Goal: Information Seeking & Learning: Learn about a topic

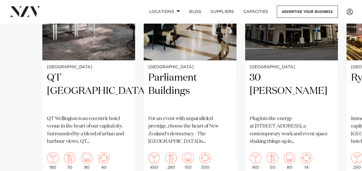
scroll to position [490, 0]
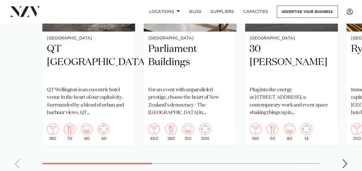
click at [347, 159] on div "Next slide" at bounding box center [345, 163] width 6 height 9
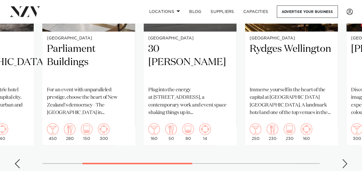
click at [347, 159] on div "Next slide" at bounding box center [345, 163] width 6 height 9
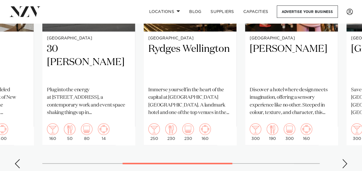
click at [345, 159] on div "Next slide" at bounding box center [345, 163] width 6 height 9
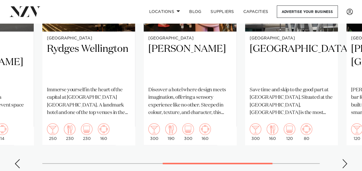
click at [347, 159] on div "Next slide" at bounding box center [345, 163] width 6 height 9
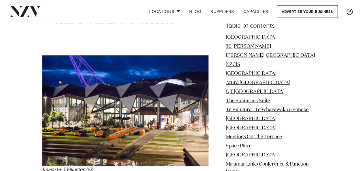
scroll to position [2420, 0]
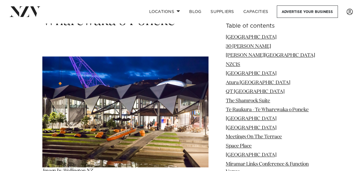
drag, startPoint x: 146, startPoint y: 132, endPoint x: 171, endPoint y: 131, distance: 24.8
drag, startPoint x: 171, startPoint y: 131, endPoint x: 146, endPoint y: 133, distance: 25.4
drag, startPoint x: 146, startPoint y: 133, endPoint x: 206, endPoint y: 133, distance: 59.9
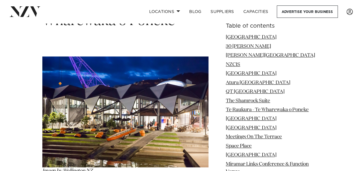
copy p "Wharewaka Function Centre"
